Goal: Task Accomplishment & Management: Use online tool/utility

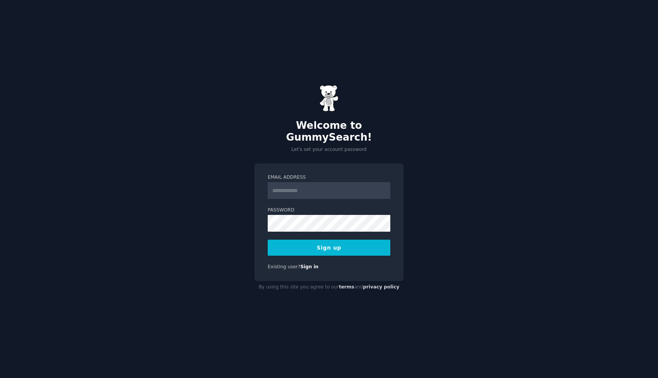
click at [316, 191] on input "Email Address" at bounding box center [329, 190] width 123 height 17
type input "**********"
click at [347, 241] on button "Sign up" at bounding box center [329, 247] width 123 height 16
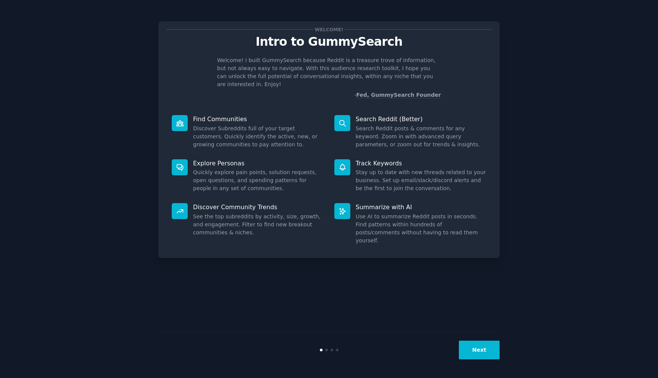
click at [487, 351] on button "Next" at bounding box center [479, 349] width 41 height 19
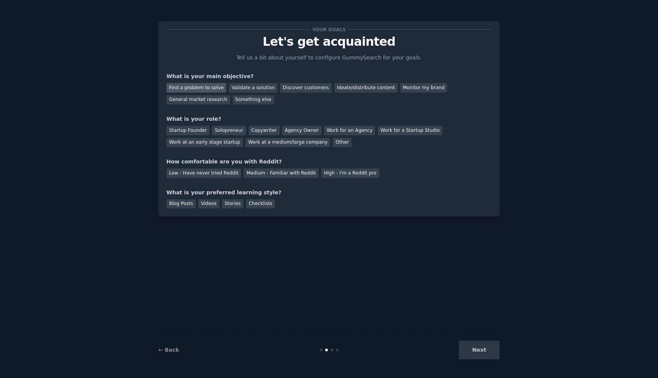
click at [208, 91] on div "Find a problem to solve" at bounding box center [196, 88] width 60 height 10
click at [196, 131] on div "Startup Founder" at bounding box center [187, 131] width 43 height 10
click at [220, 128] on div "Solopreneur" at bounding box center [228, 131] width 33 height 10
click at [204, 133] on div "Startup Founder" at bounding box center [187, 131] width 43 height 10
click at [251, 177] on div "Medium - Familiar with Reddit" at bounding box center [281, 173] width 75 height 10
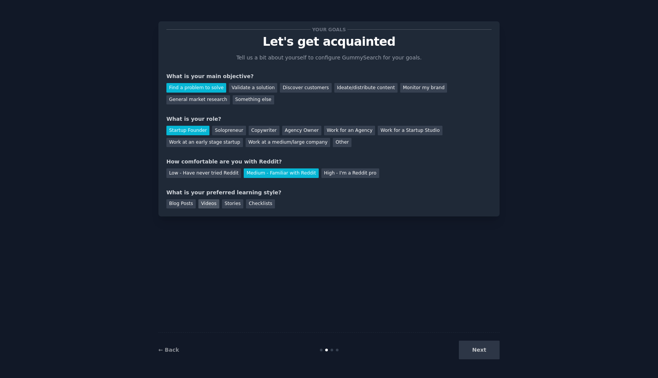
click at [206, 205] on div "Videos" at bounding box center [208, 204] width 21 height 10
click at [262, 206] on div "Checklists" at bounding box center [260, 204] width 29 height 10
click at [477, 351] on button "Next" at bounding box center [479, 349] width 41 height 19
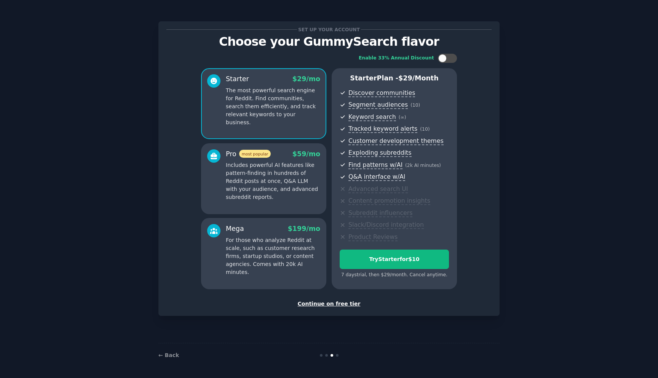
click at [328, 303] on div "Continue on free tier" at bounding box center [328, 304] width 325 height 8
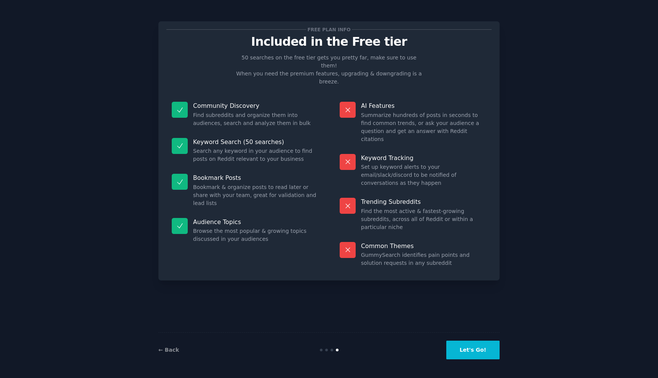
click at [474, 352] on button "Let's Go!" at bounding box center [472, 349] width 53 height 19
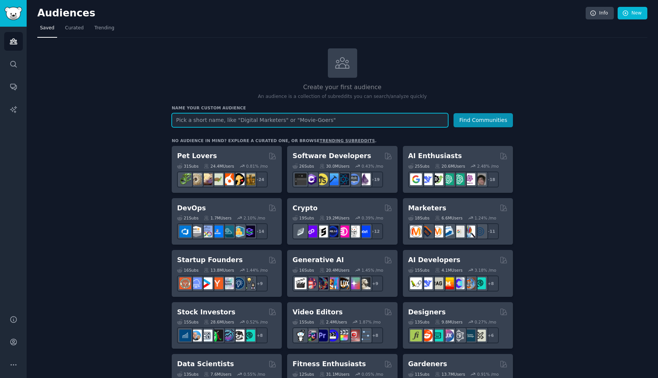
click at [289, 124] on input "text" at bounding box center [310, 120] width 276 height 14
type input "finance"
click at [453, 113] on button "Find Communities" at bounding box center [482, 120] width 59 height 14
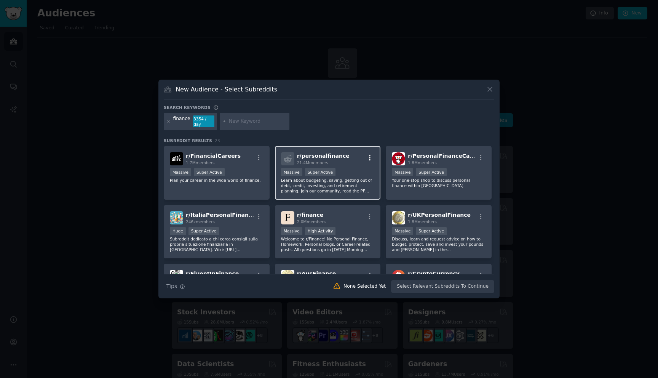
click at [366, 158] on icon "button" at bounding box center [369, 157] width 7 height 7
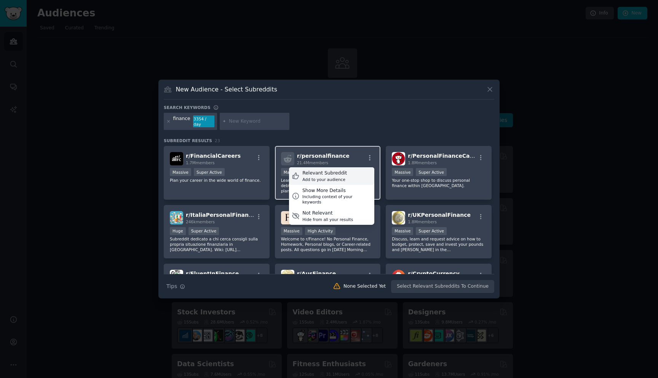
click at [357, 174] on div "Relevant Subreddit Add to your audience" at bounding box center [331, 176] width 85 height 18
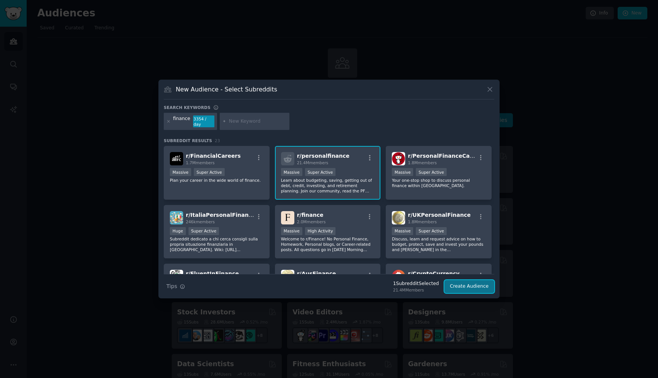
click at [474, 283] on button "Create Audience" at bounding box center [469, 286] width 50 height 13
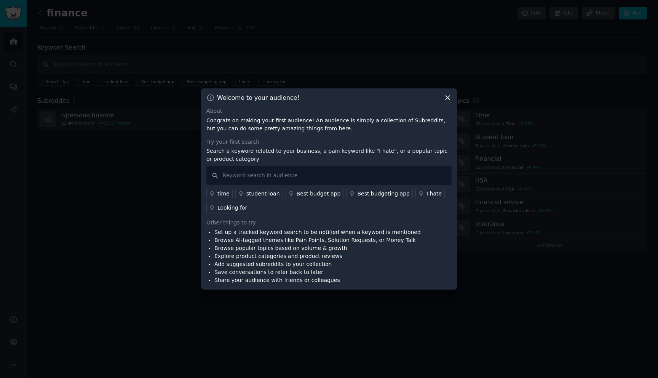
click at [426, 194] on div "I hate" at bounding box center [433, 194] width 15 height 8
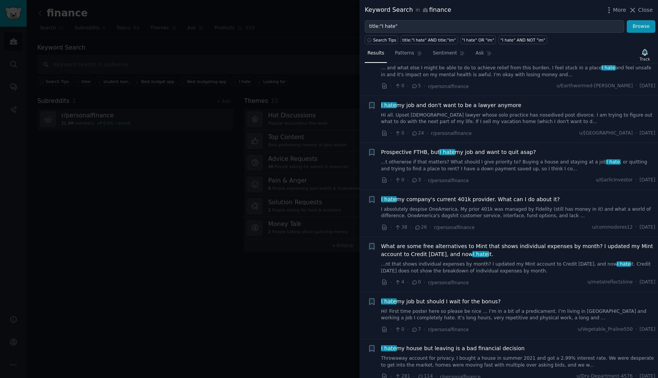
scroll to position [247, 0]
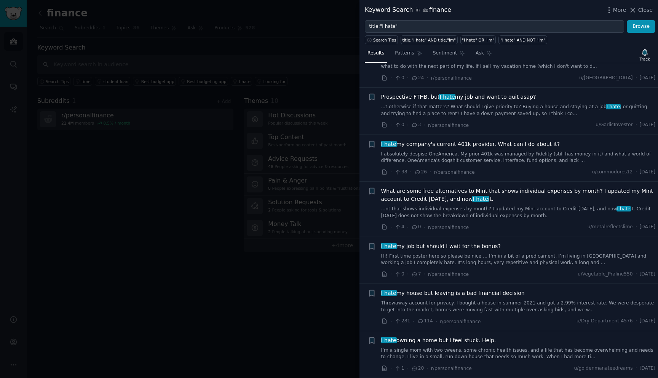
click at [232, 218] on div at bounding box center [329, 189] width 658 height 378
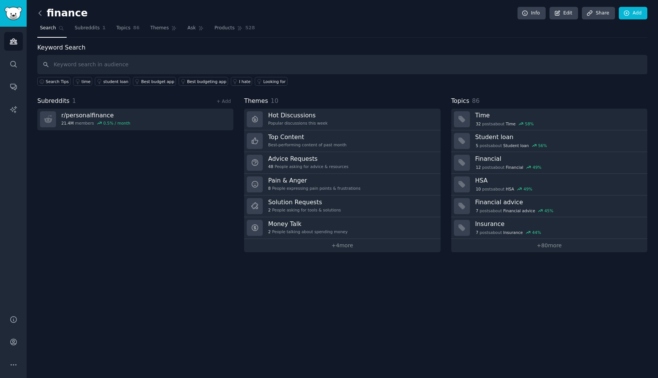
click at [38, 12] on icon at bounding box center [40, 13] width 8 height 8
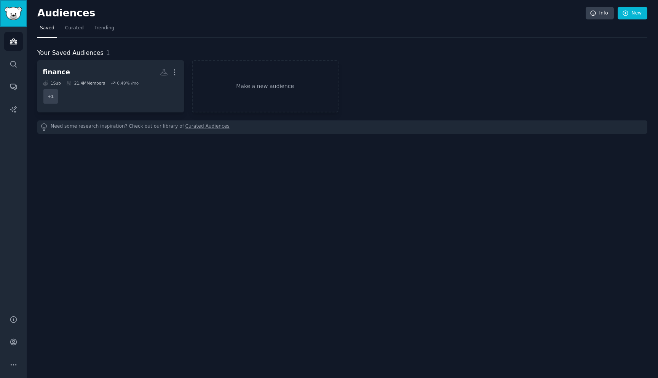
click at [12, 15] on img "Sidebar" at bounding box center [14, 13] width 18 height 13
click at [14, 41] on icon "Sidebar" at bounding box center [14, 41] width 8 height 8
click at [16, 64] on icon "Sidebar" at bounding box center [14, 64] width 8 height 8
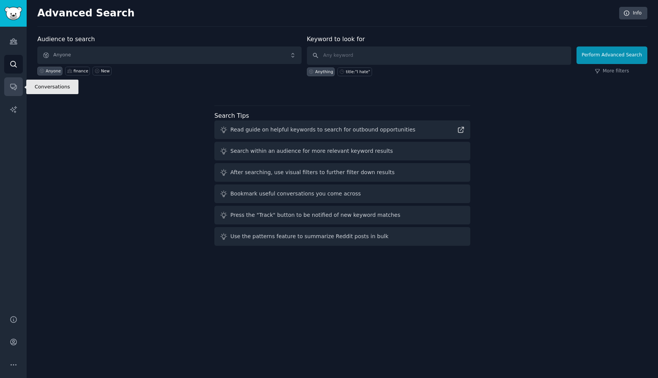
click at [15, 85] on icon "Sidebar" at bounding box center [13, 87] width 6 height 6
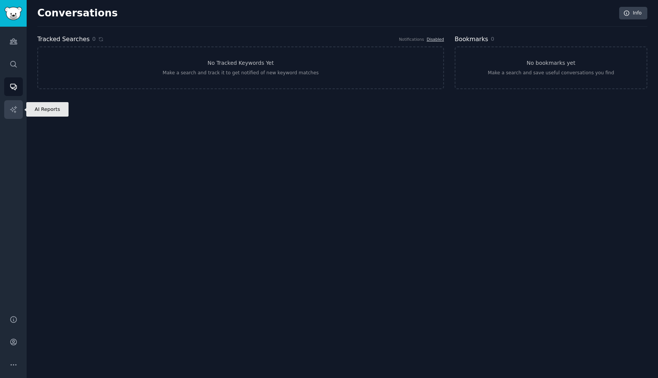
click at [15, 107] on icon "Sidebar" at bounding box center [14, 109] width 8 height 8
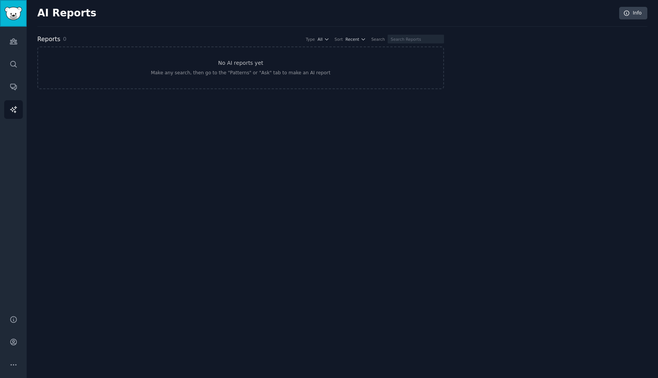
click at [14, 19] on img "Sidebar" at bounding box center [14, 13] width 18 height 13
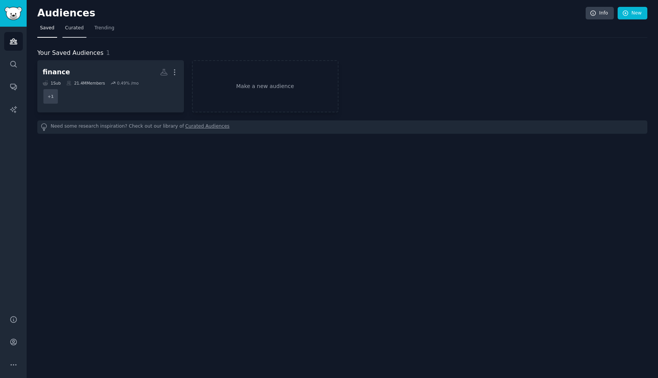
click at [70, 32] on link "Curated" at bounding box center [74, 30] width 24 height 16
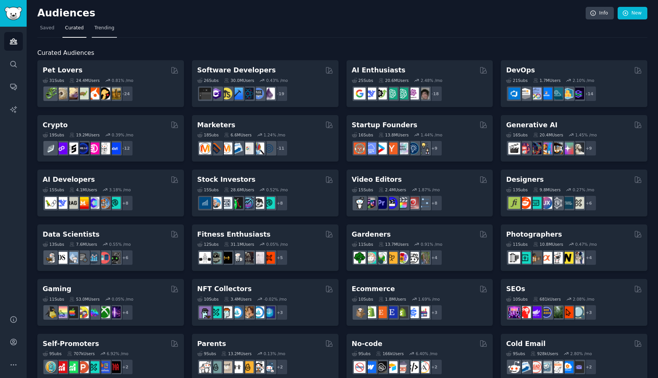
click at [104, 32] on link "Trending" at bounding box center [104, 30] width 25 height 16
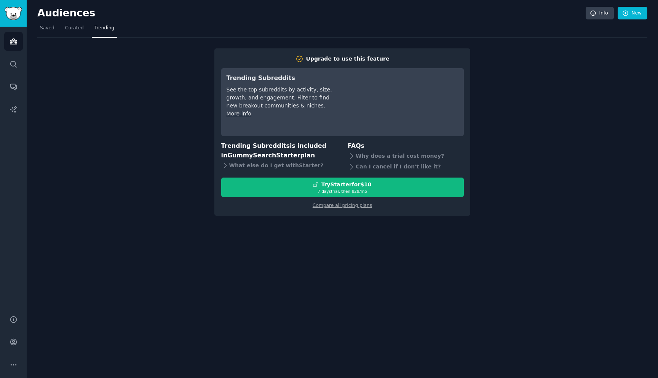
click at [85, 31] on nav "Saved Curated Trending" at bounding box center [342, 30] width 610 height 16
click at [81, 31] on span "Curated" at bounding box center [74, 28] width 19 height 7
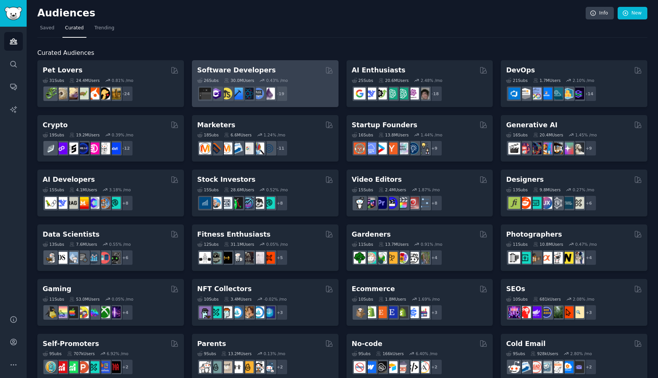
click at [310, 95] on div "+ 19" at bounding box center [265, 94] width 136 height 16
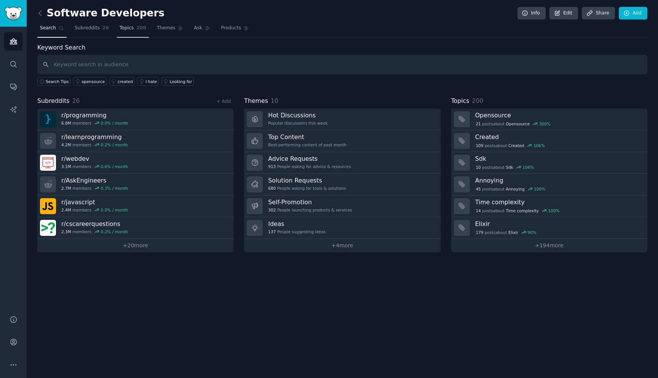
click at [132, 34] on link "Topics 200" at bounding box center [133, 30] width 32 height 16
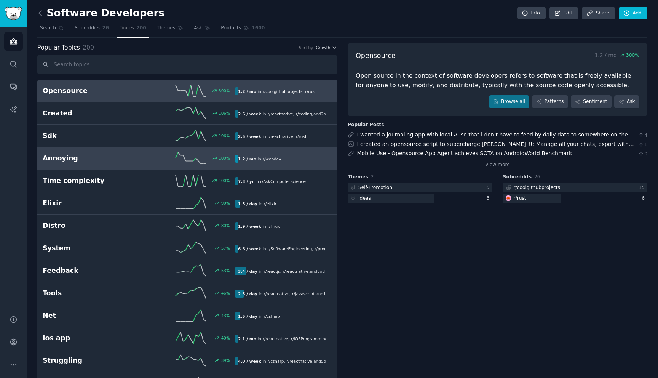
click at [114, 161] on h2 "Annoying" at bounding box center [91, 158] width 96 height 10
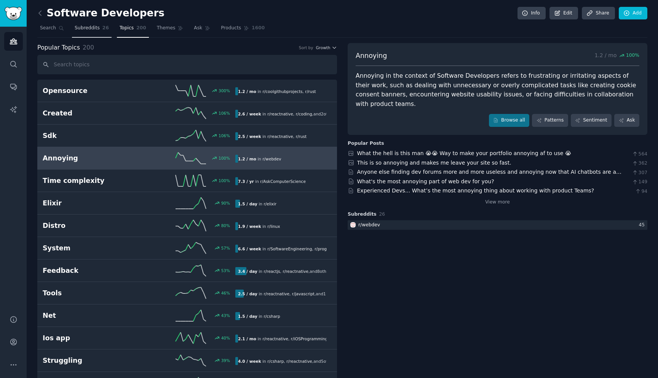
click at [83, 30] on span "Subreddits" at bounding box center [87, 28] width 25 height 7
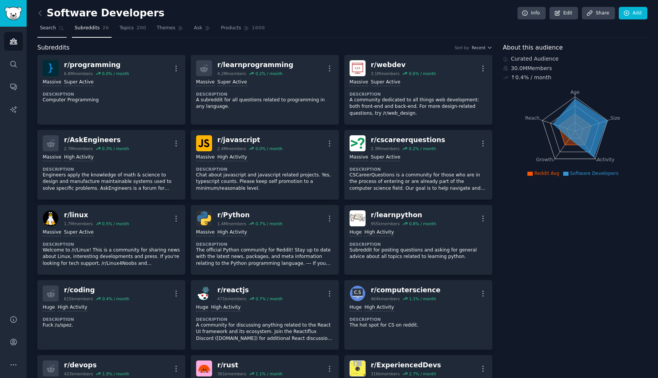
click at [49, 31] on span "Search" at bounding box center [48, 28] width 16 height 7
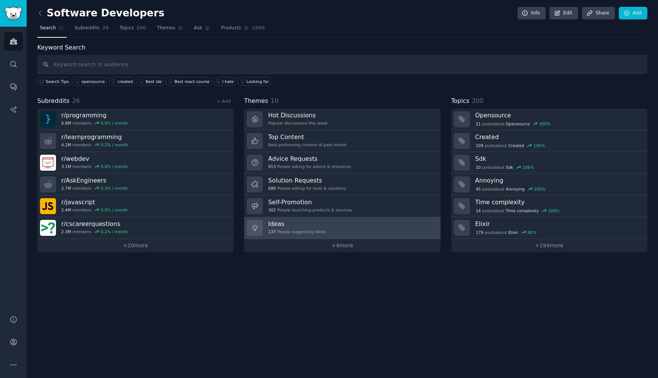
click at [311, 223] on h3 "Ideas" at bounding box center [296, 224] width 57 height 8
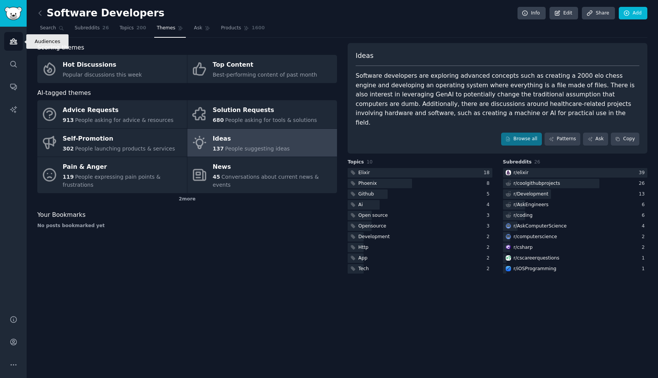
click at [11, 41] on icon "Sidebar" at bounding box center [13, 41] width 7 height 5
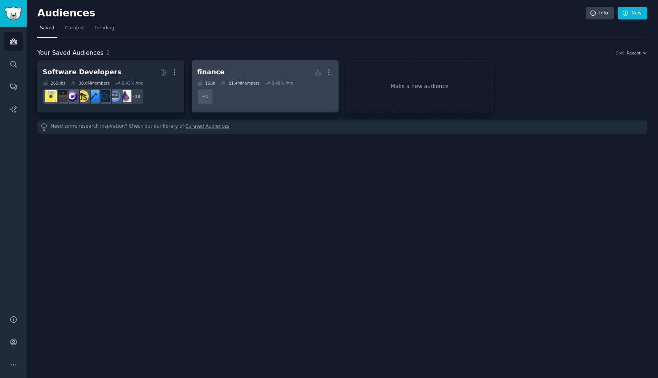
click at [216, 73] on div "finance" at bounding box center [210, 72] width 27 height 10
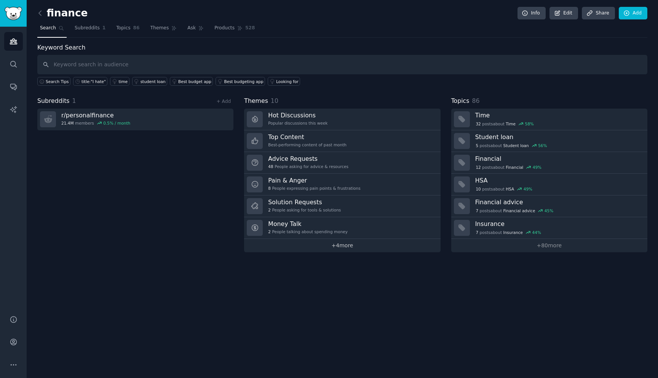
click at [328, 247] on link "+ 4 more" at bounding box center [342, 245] width 196 height 13
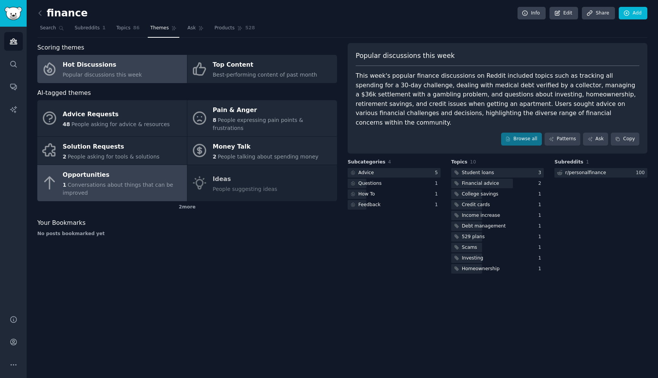
click at [158, 171] on div "Opportunities" at bounding box center [123, 175] width 120 height 12
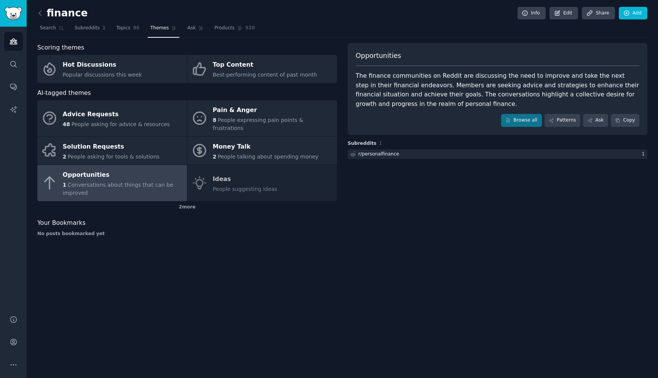
click at [224, 178] on div "Advice Requests 48 People asking for advice & resources Pain & Anger 8 People e…" at bounding box center [187, 150] width 300 height 101
click at [232, 31] on link "Products 528" at bounding box center [235, 30] width 46 height 16
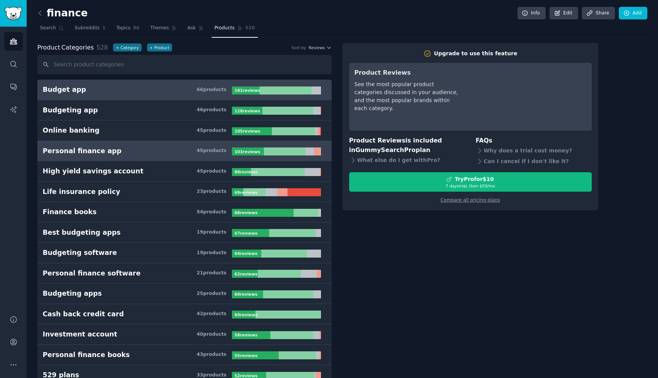
click at [166, 157] on link "Personal finance app 45 product s 103 review s" at bounding box center [184, 151] width 294 height 21
